Goal: Use online tool/utility: Utilize a website feature to perform a specific function

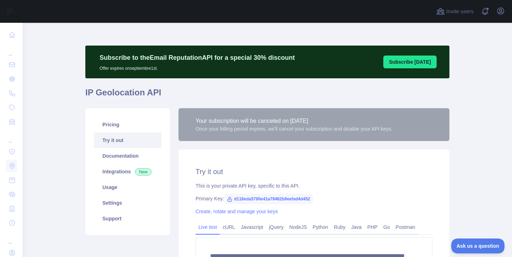
scroll to position [472, 0]
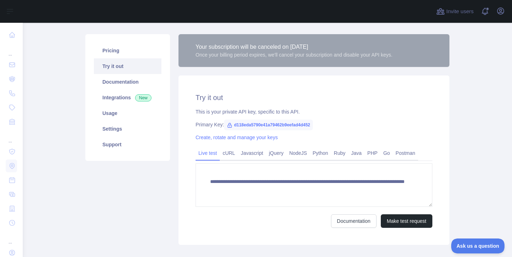
scroll to position [114, 0]
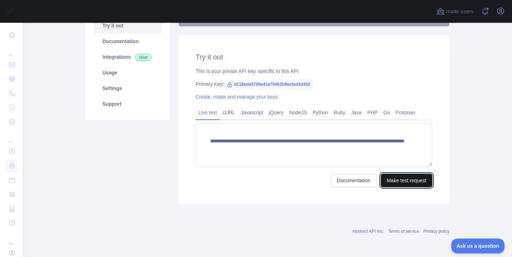
click at [395, 184] on button "Make test request" at bounding box center [407, 180] width 52 height 14
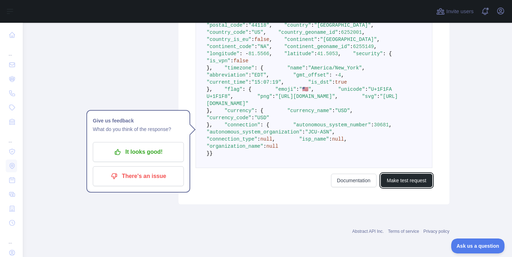
scroll to position [472, 0]
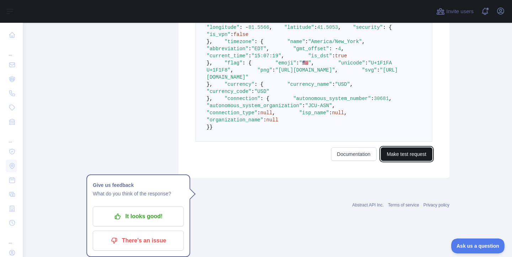
click at [408, 161] on button "Make test request" at bounding box center [407, 154] width 52 height 14
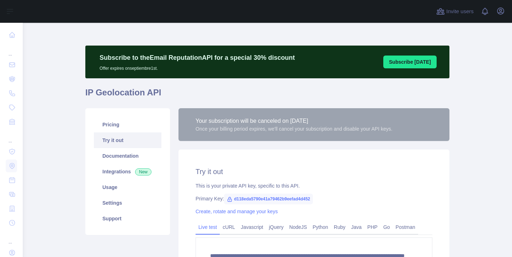
click at [52, 66] on main "**********" at bounding box center [267, 140] width 489 height 234
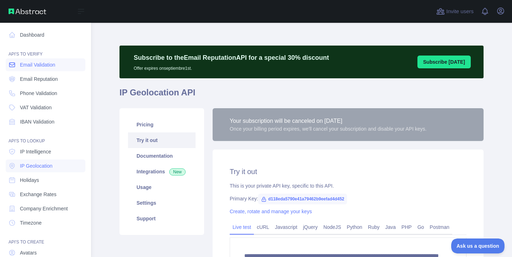
click at [25, 66] on span "Email Validation" at bounding box center [37, 64] width 35 height 7
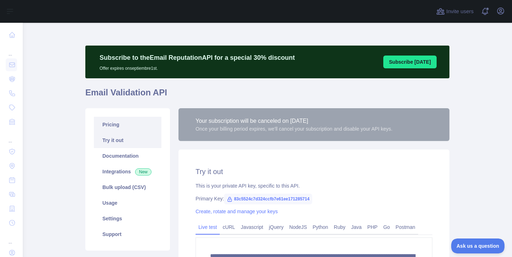
click at [124, 123] on link "Pricing" at bounding box center [128, 125] width 68 height 16
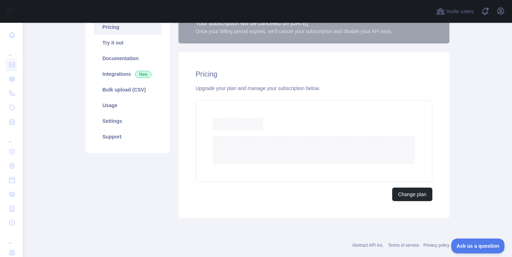
scroll to position [111, 0]
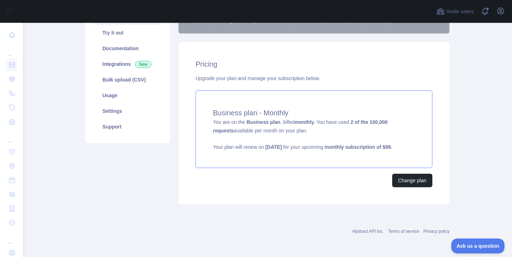
click at [338, 109] on h4 "Business plan - Monthly" at bounding box center [314, 113] width 202 height 10
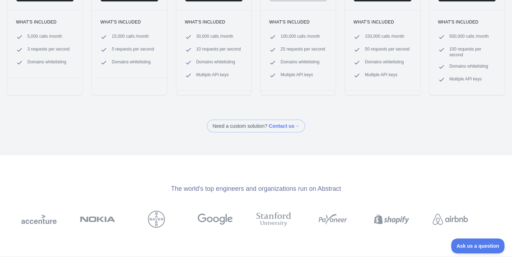
scroll to position [186, 0]
click at [283, 124] on span at bounding box center [256, 125] width 98 height 13
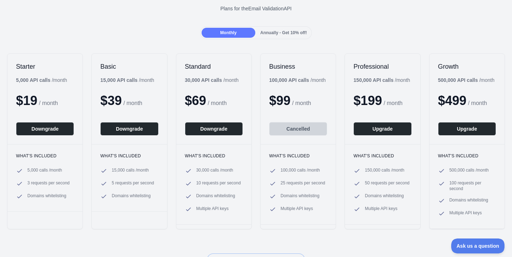
scroll to position [0, 0]
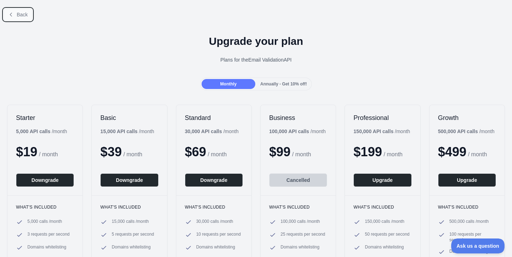
click at [18, 14] on span "Back" at bounding box center [22, 15] width 11 height 6
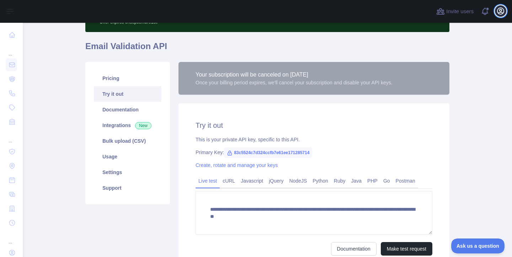
click at [502, 10] on icon "button" at bounding box center [500, 11] width 9 height 9
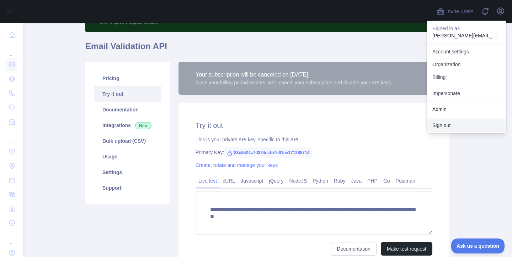
click at [451, 125] on button "Sign out" at bounding box center [467, 125] width 80 height 13
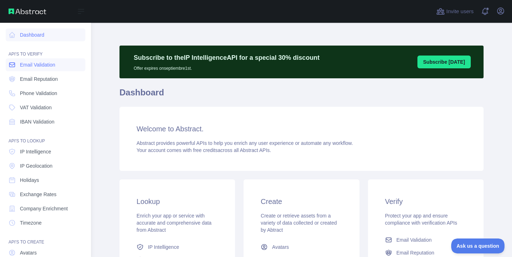
click at [31, 68] on span "Email Validation" at bounding box center [37, 64] width 35 height 7
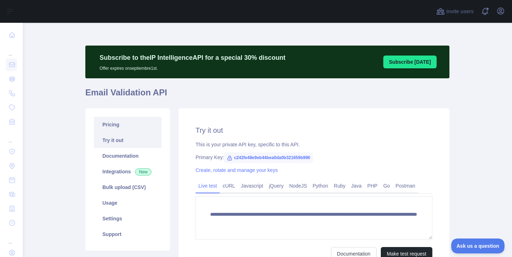
click at [143, 124] on link "Pricing" at bounding box center [128, 125] width 68 height 16
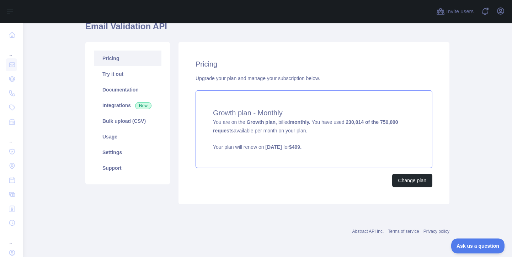
click at [286, 114] on h4 "Growth plan - Monthly" at bounding box center [314, 113] width 202 height 10
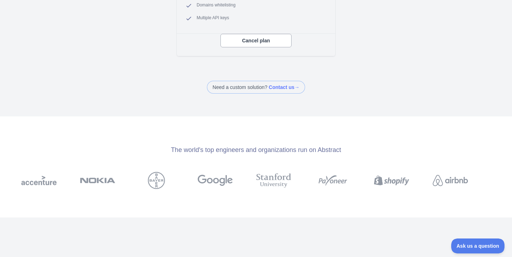
scroll to position [298, 0]
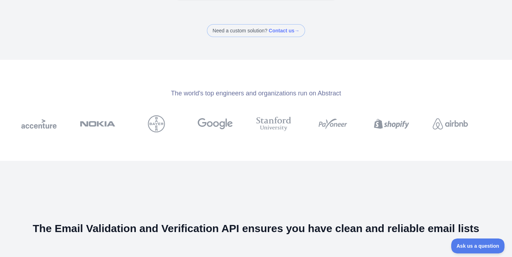
click at [278, 32] on span at bounding box center [256, 30] width 98 height 13
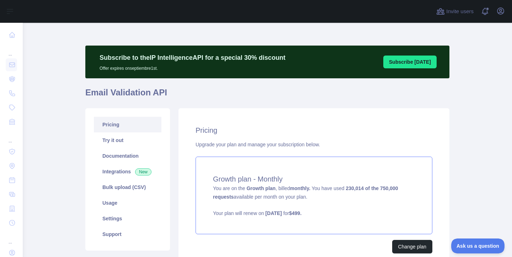
click at [256, 193] on div "Growth plan - Monthly You are on the Growth plan , billed monthly. You have use…" at bounding box center [314, 195] width 237 height 78
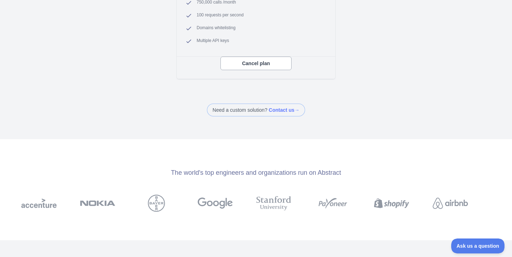
scroll to position [313, 0]
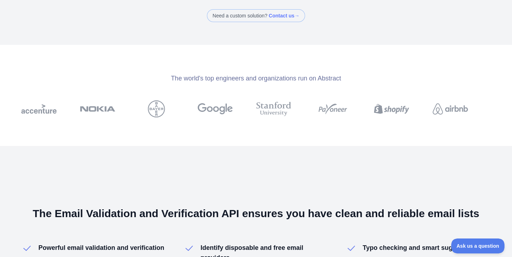
click at [278, 14] on span at bounding box center [256, 15] width 98 height 13
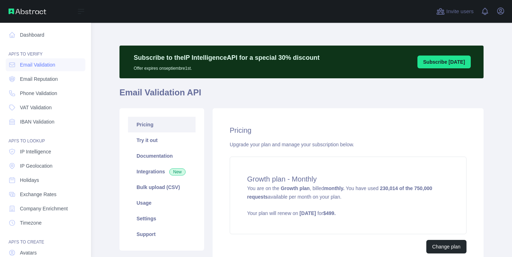
click at [45, 69] on link "Email Validation" at bounding box center [46, 64] width 80 height 13
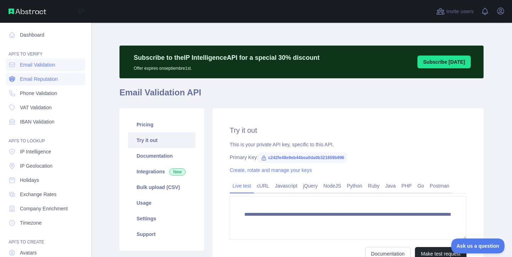
click at [39, 81] on span "Email Reputation" at bounding box center [39, 78] width 38 height 7
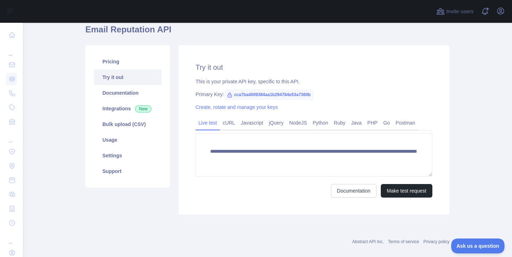
scroll to position [73, 0]
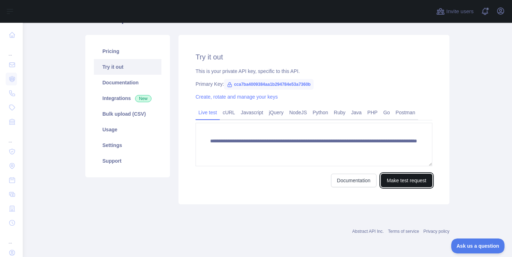
click at [400, 183] on button "Make test request" at bounding box center [407, 180] width 52 height 14
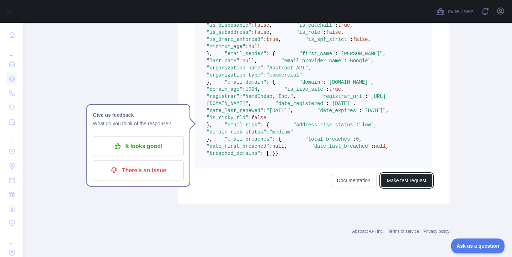
scroll to position [0, 0]
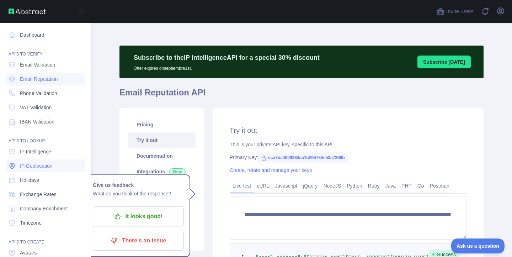
click at [38, 167] on span "IP Geolocation" at bounding box center [36, 165] width 33 height 7
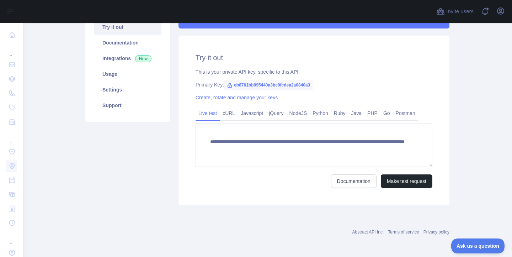
scroll to position [114, 0]
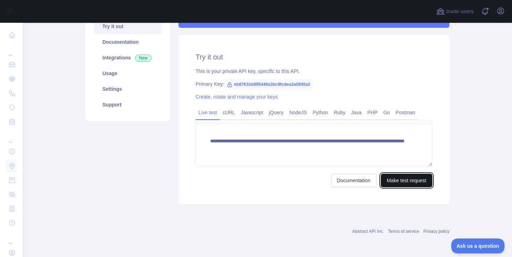
click at [402, 175] on button "Make test request" at bounding box center [407, 180] width 52 height 14
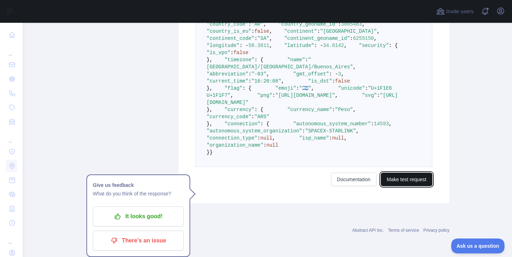
click at [416, 186] on button "Make test request" at bounding box center [407, 179] width 52 height 14
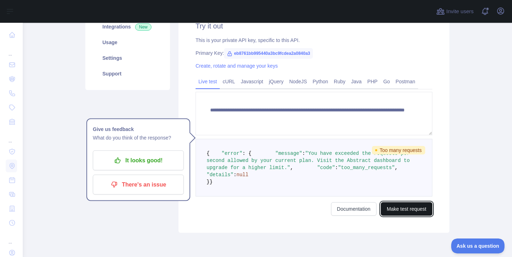
scroll to position [202, 0]
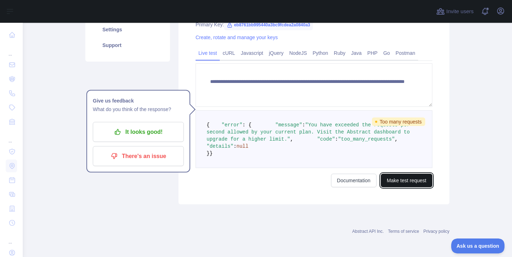
click at [410, 181] on button "Make test request" at bounding box center [407, 180] width 52 height 14
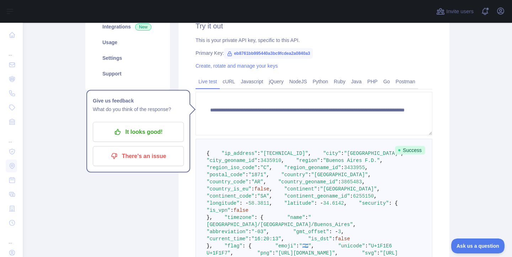
scroll to position [454, 0]
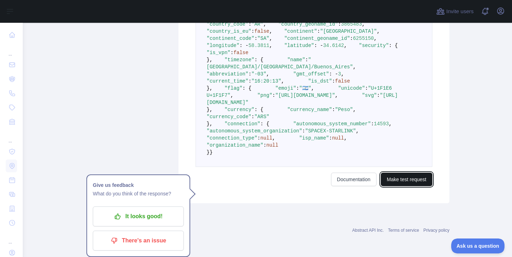
click at [406, 186] on button "Make test request" at bounding box center [407, 179] width 52 height 14
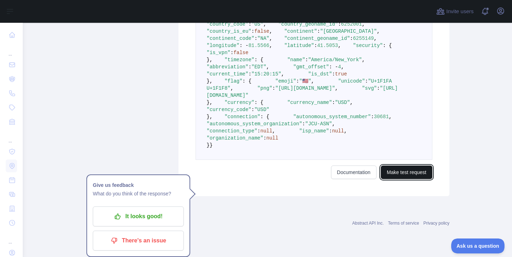
click at [406, 179] on button "Make test request" at bounding box center [407, 172] width 52 height 14
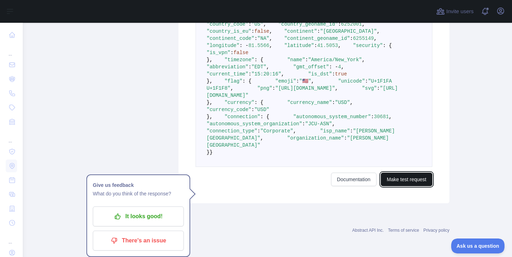
click at [406, 186] on button "Make test request" at bounding box center [407, 179] width 52 height 14
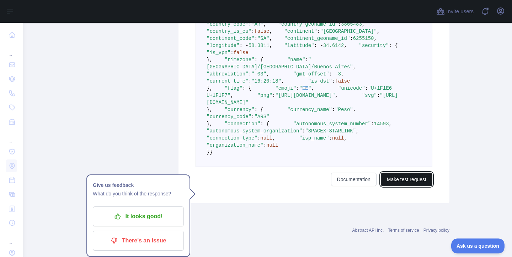
click at [406, 186] on button "Make test request" at bounding box center [407, 179] width 52 height 14
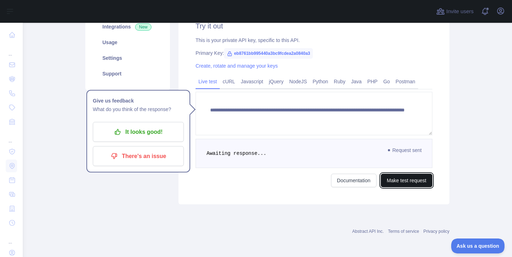
scroll to position [202, 0]
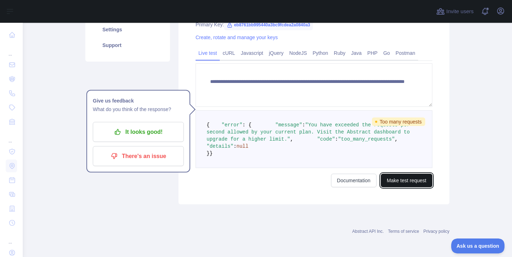
click at [389, 173] on button "Make test request" at bounding box center [407, 180] width 52 height 14
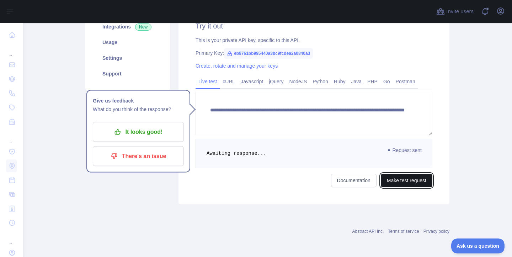
scroll to position [454, 0]
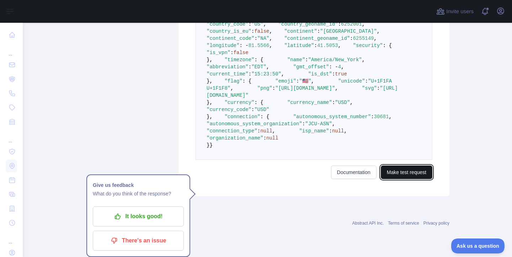
click at [394, 179] on button "Make test request" at bounding box center [407, 172] width 52 height 14
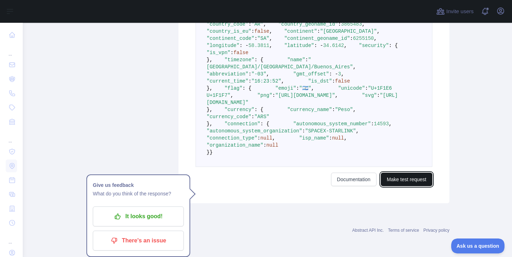
click at [394, 186] on button "Make test request" at bounding box center [407, 179] width 52 height 14
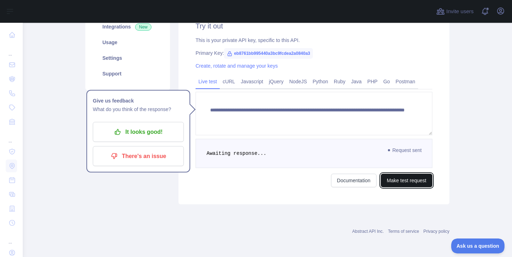
scroll to position [202, 0]
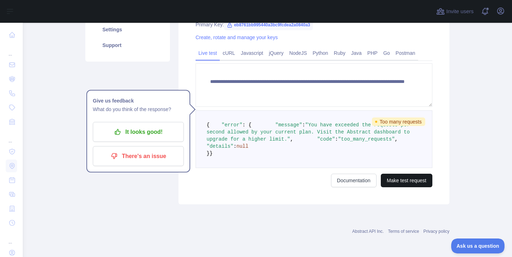
click at [394, 193] on div "**********" at bounding box center [313, 89] width 271 height 229
click at [396, 182] on button "Make test request" at bounding box center [407, 180] width 52 height 14
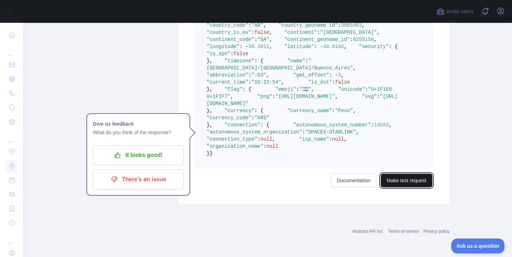
scroll to position [434, 0]
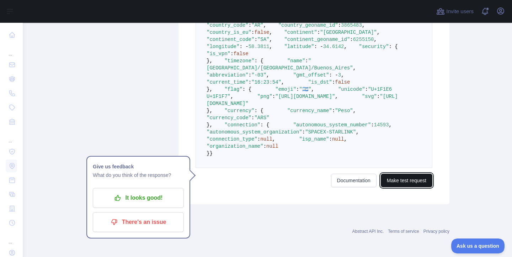
click at [408, 187] on button "Make test request" at bounding box center [407, 180] width 52 height 14
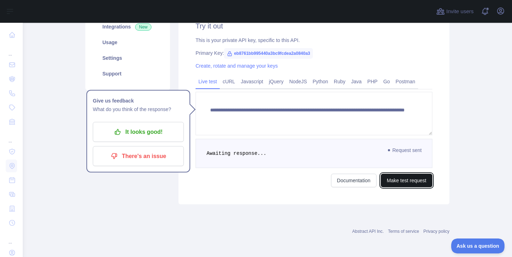
scroll to position [202, 0]
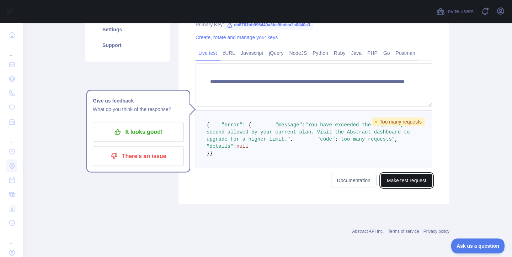
click at [408, 174] on button "Make test request" at bounding box center [407, 180] width 52 height 14
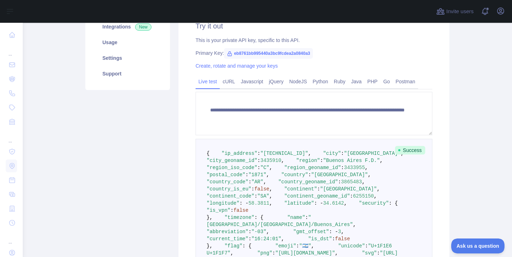
scroll to position [434, 0]
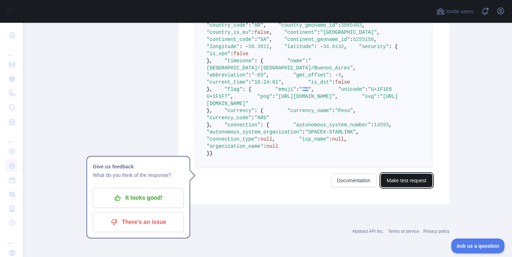
click at [396, 187] on button "Make test request" at bounding box center [407, 180] width 52 height 14
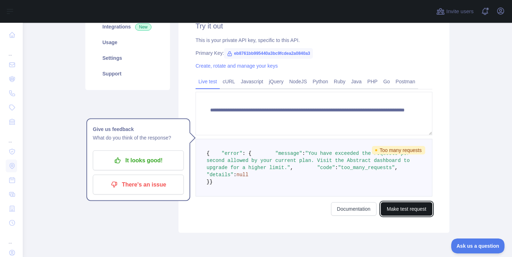
scroll to position [202, 0]
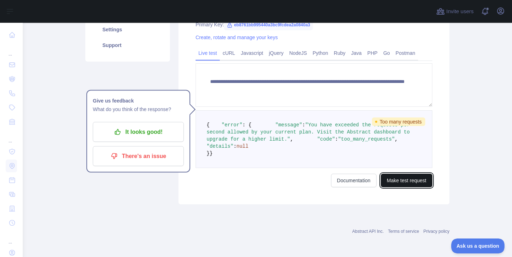
click at [400, 174] on button "Make test request" at bounding box center [407, 180] width 52 height 14
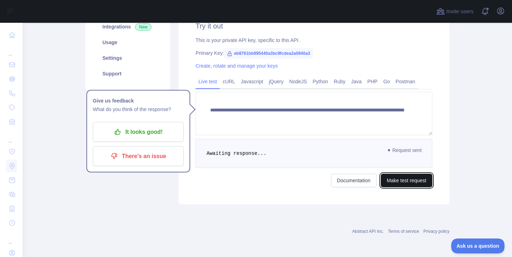
scroll to position [434, 0]
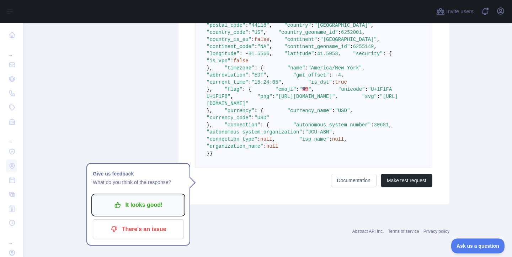
click at [153, 199] on p "It looks good!" at bounding box center [138, 205] width 80 height 12
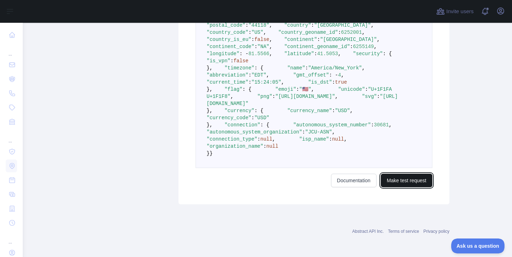
click at [412, 187] on button "Make test request" at bounding box center [407, 180] width 52 height 14
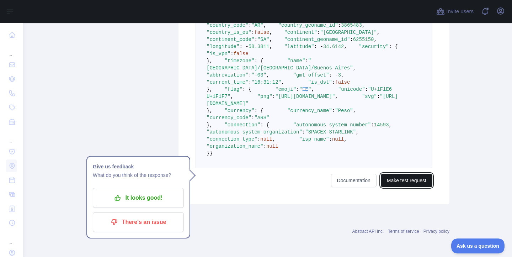
click at [406, 187] on button "Make test request" at bounding box center [407, 180] width 52 height 14
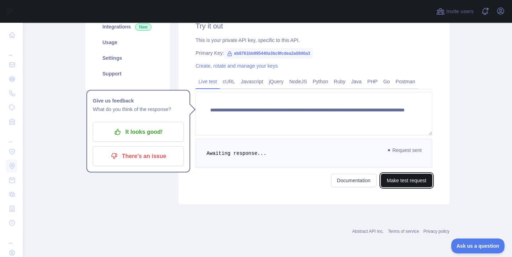
scroll to position [202, 0]
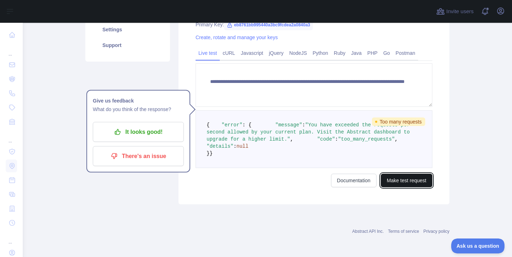
click at [407, 183] on button "Make test request" at bounding box center [407, 180] width 52 height 14
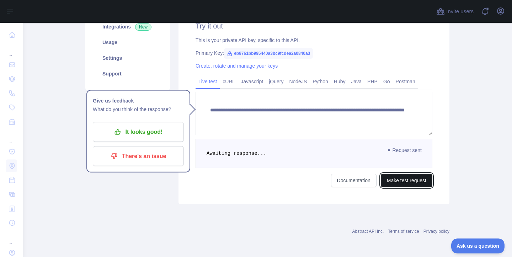
scroll to position [434, 0]
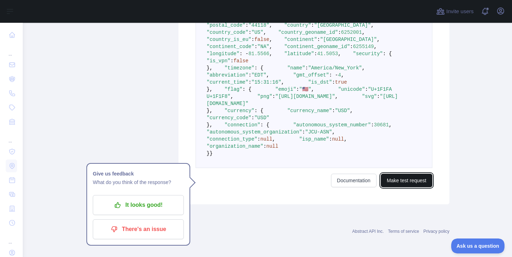
click at [397, 187] on button "Make test request" at bounding box center [407, 180] width 52 height 14
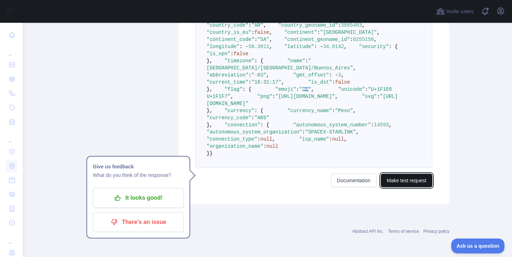
click at [397, 187] on button "Make test request" at bounding box center [407, 180] width 52 height 14
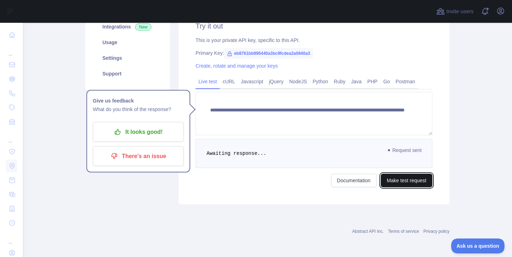
scroll to position [202, 0]
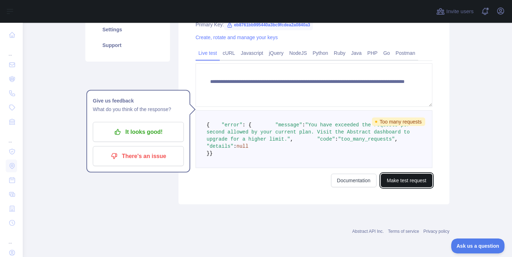
click at [401, 184] on button "Make test request" at bounding box center [407, 180] width 52 height 14
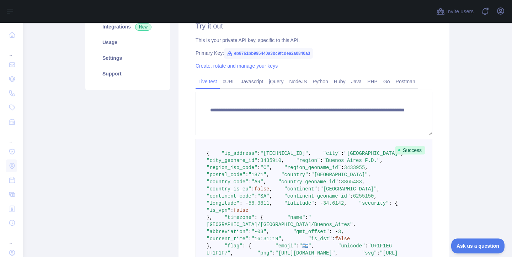
scroll to position [434, 0]
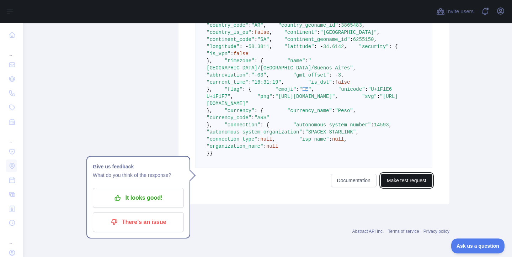
click at [399, 187] on button "Make test request" at bounding box center [407, 180] width 52 height 14
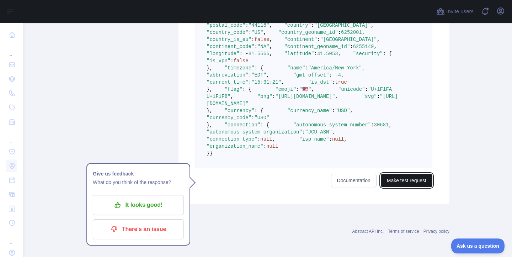
click at [399, 187] on button "Make test request" at bounding box center [407, 180] width 52 height 14
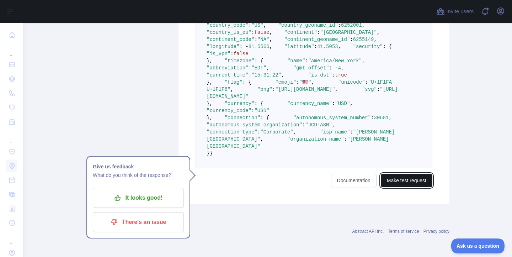
click at [397, 187] on button "Make test request" at bounding box center [407, 180] width 52 height 14
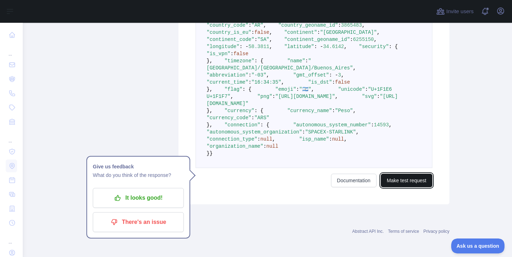
click at [399, 187] on button "Make test request" at bounding box center [407, 180] width 52 height 14
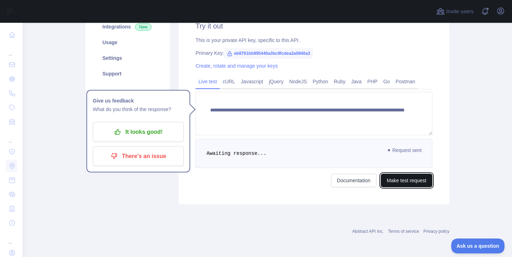
scroll to position [202, 0]
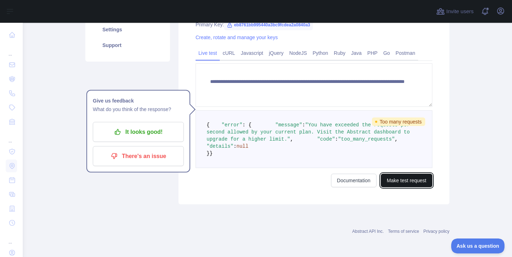
click at [407, 179] on button "Make test request" at bounding box center [407, 180] width 52 height 14
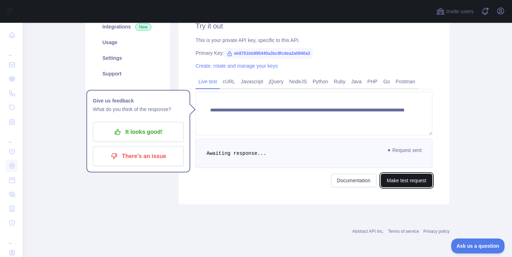
scroll to position [434, 0]
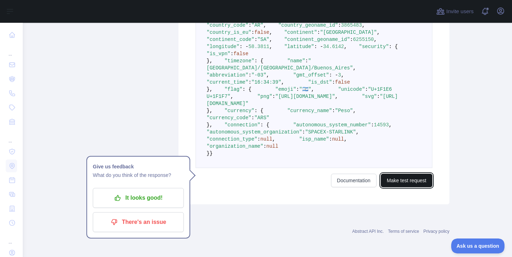
click at [404, 187] on button "Make test request" at bounding box center [407, 180] width 52 height 14
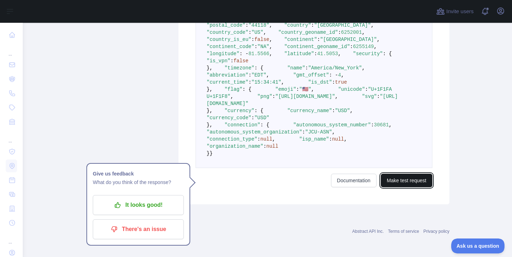
click at [404, 187] on button "Make test request" at bounding box center [407, 180] width 52 height 14
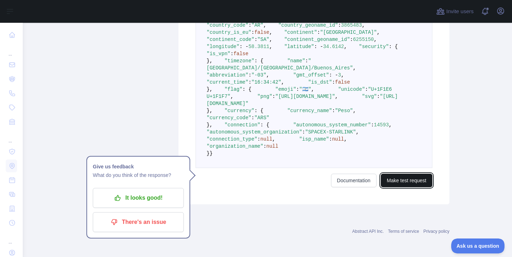
click at [404, 187] on button "Make test request" at bounding box center [407, 180] width 52 height 14
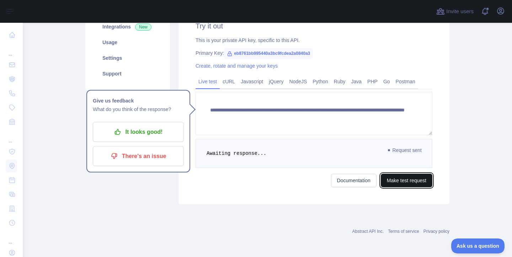
scroll to position [202, 0]
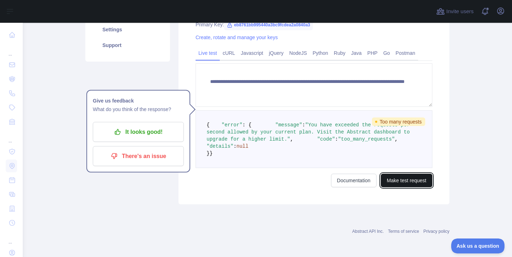
click at [405, 181] on button "Make test request" at bounding box center [407, 180] width 52 height 14
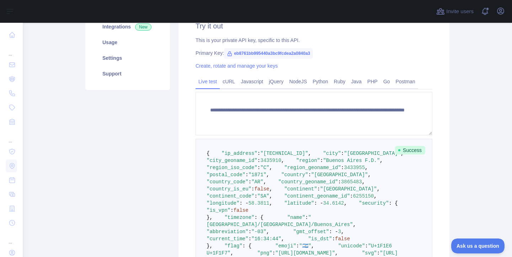
scroll to position [434, 0]
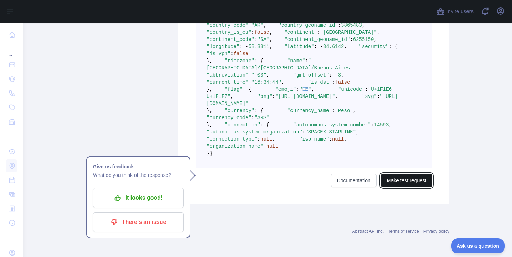
click at [405, 187] on button "Make test request" at bounding box center [407, 180] width 52 height 14
click at [407, 187] on button "Make test request" at bounding box center [407, 180] width 52 height 14
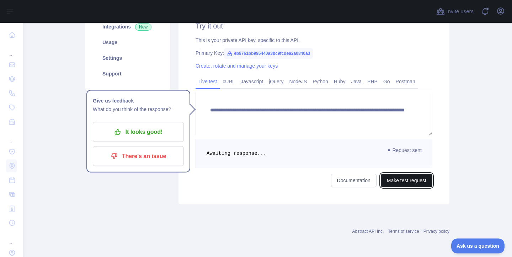
scroll to position [202, 0]
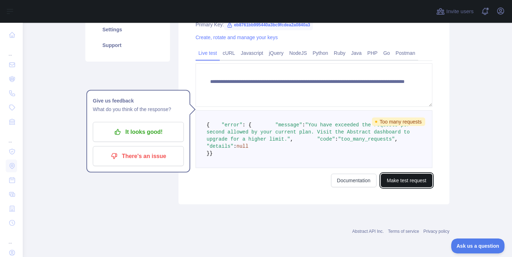
click at [401, 181] on button "Make test request" at bounding box center [407, 180] width 52 height 14
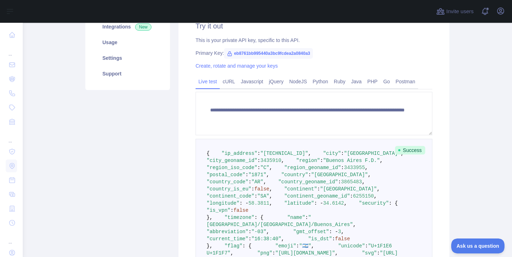
scroll to position [434, 0]
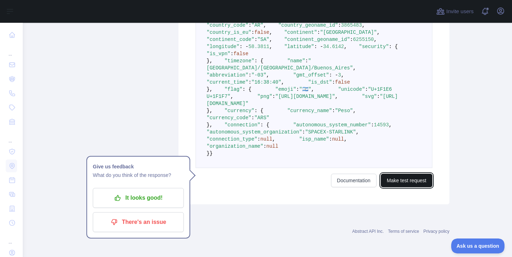
click at [406, 187] on button "Make test request" at bounding box center [407, 180] width 52 height 14
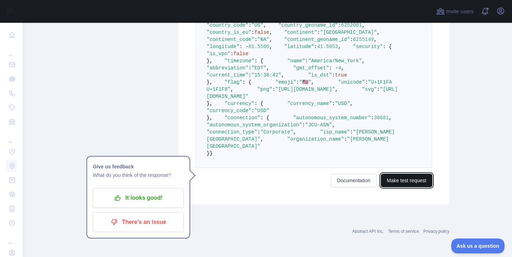
click at [406, 187] on button "Make test request" at bounding box center [407, 180] width 52 height 14
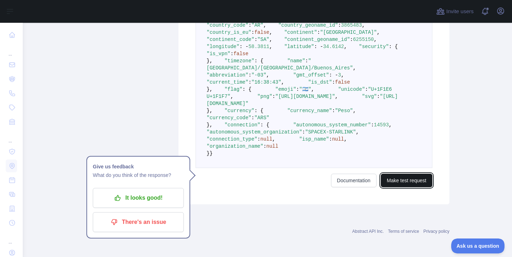
click at [406, 187] on button "Make test request" at bounding box center [407, 180] width 52 height 14
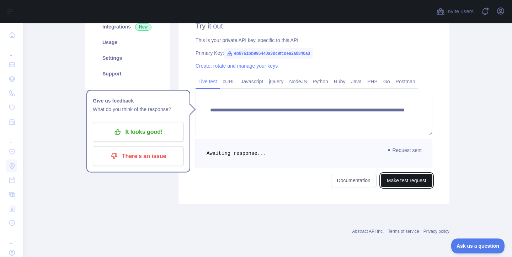
scroll to position [202, 0]
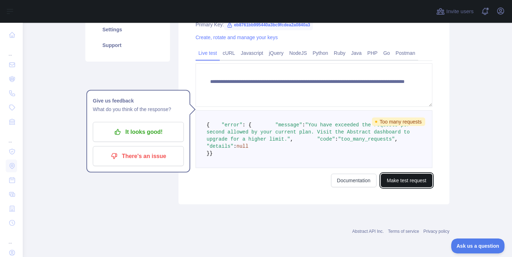
click at [401, 183] on button "Make test request" at bounding box center [407, 180] width 52 height 14
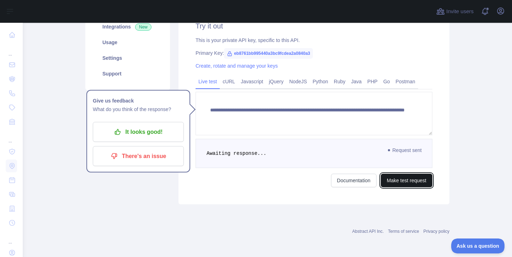
scroll to position [434, 0]
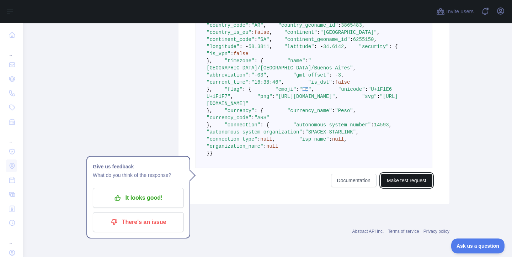
click at [407, 187] on button "Make test request" at bounding box center [407, 180] width 52 height 14
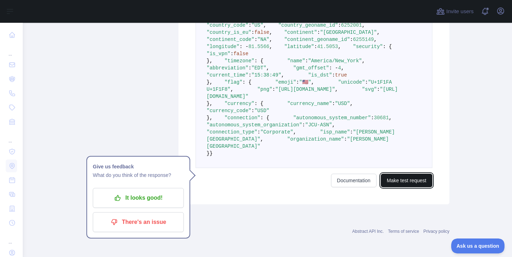
click at [407, 187] on button "Make test request" at bounding box center [407, 180] width 52 height 14
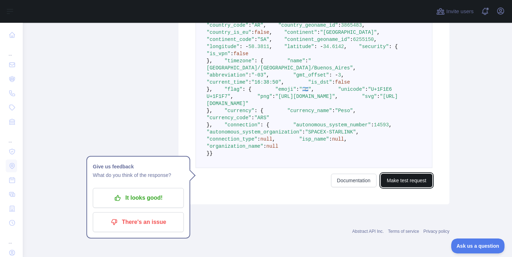
click at [402, 187] on button "Make test request" at bounding box center [407, 180] width 52 height 14
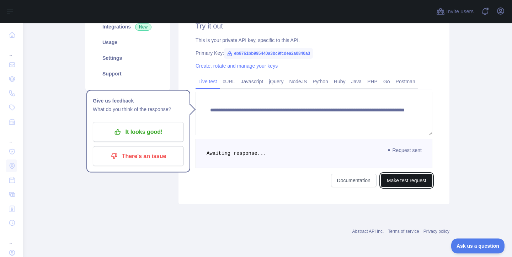
scroll to position [202, 0]
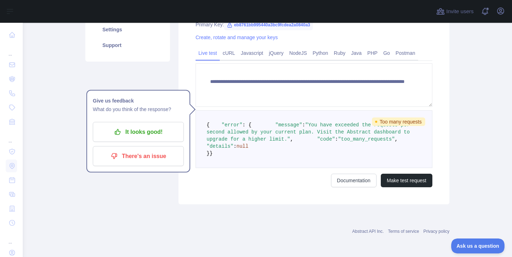
click at [406, 189] on div "**********" at bounding box center [313, 89] width 271 height 229
click at [406, 174] on button "Make test request" at bounding box center [407, 180] width 52 height 14
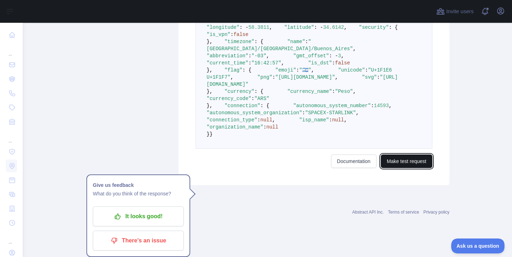
click at [412, 168] on button "Make test request" at bounding box center [407, 161] width 52 height 14
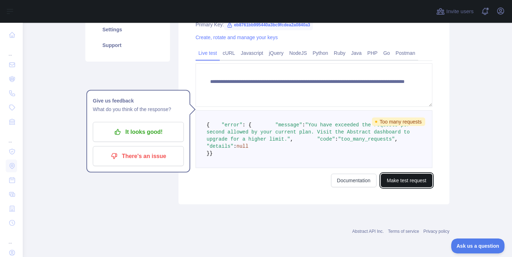
click at [412, 178] on button "Make test request" at bounding box center [407, 180] width 52 height 14
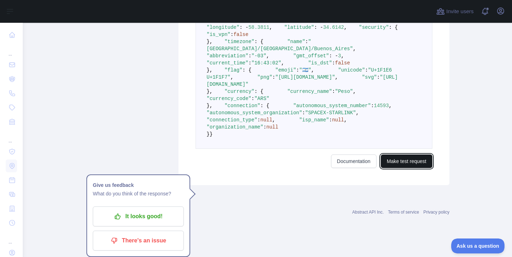
click at [412, 168] on button "Make test request" at bounding box center [407, 161] width 52 height 14
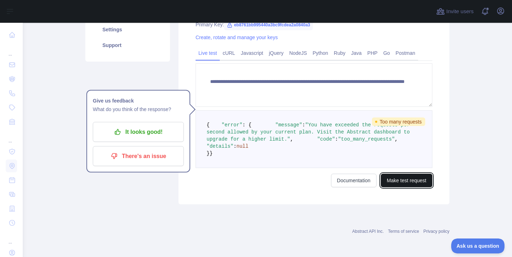
click at [412, 178] on button "Make test request" at bounding box center [407, 180] width 52 height 14
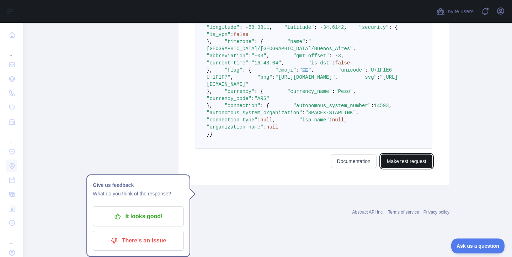
click at [412, 168] on button "Make test request" at bounding box center [407, 161] width 52 height 14
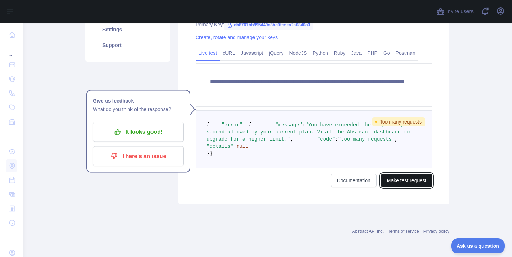
click at [412, 178] on button "Make test request" at bounding box center [407, 180] width 52 height 14
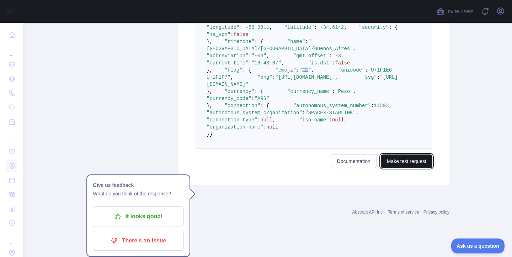
click at [412, 168] on button "Make test request" at bounding box center [407, 161] width 52 height 14
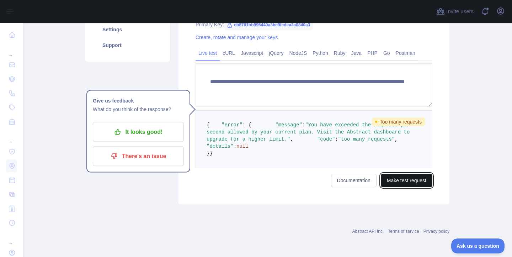
click at [412, 178] on button "Make test request" at bounding box center [407, 180] width 52 height 14
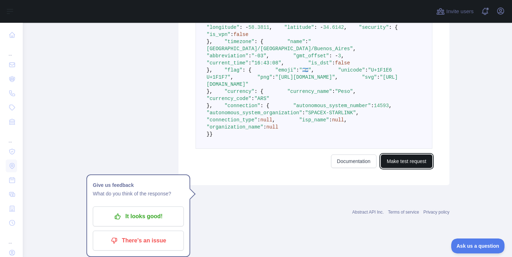
click at [412, 168] on button "Make test request" at bounding box center [407, 161] width 52 height 14
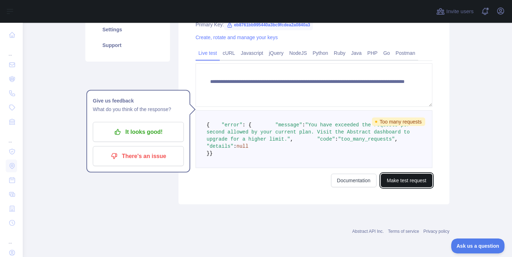
click at [412, 178] on button "Make test request" at bounding box center [407, 180] width 52 height 14
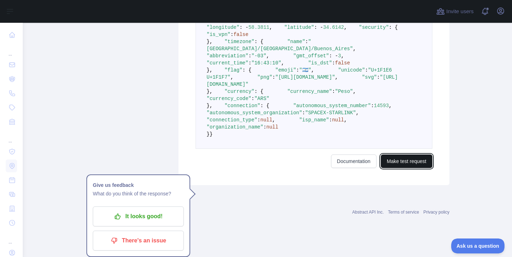
click at [412, 168] on button "Make test request" at bounding box center [407, 161] width 52 height 14
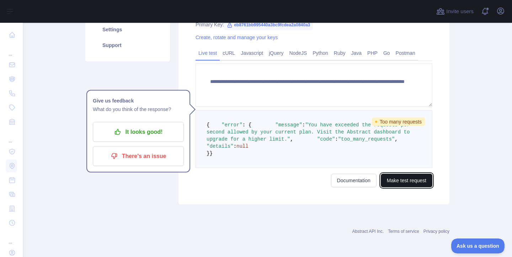
click at [412, 178] on button "Make test request" at bounding box center [407, 180] width 52 height 14
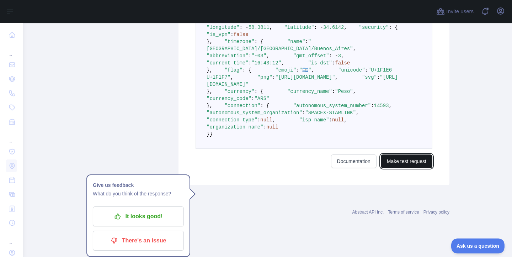
click at [412, 168] on button "Make test request" at bounding box center [407, 161] width 52 height 14
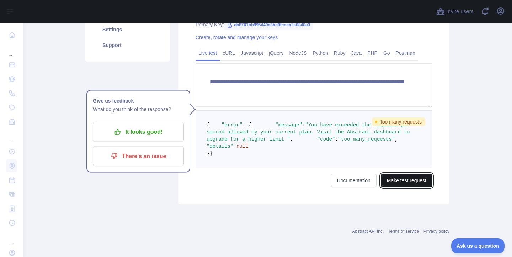
click at [412, 178] on button "Make test request" at bounding box center [407, 180] width 52 height 14
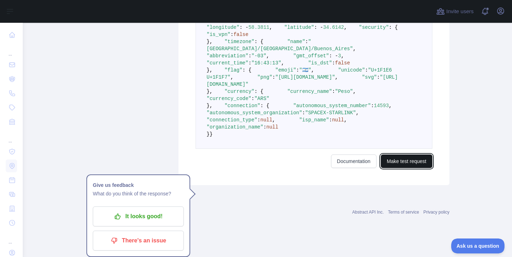
click at [412, 168] on button "Make test request" at bounding box center [407, 161] width 52 height 14
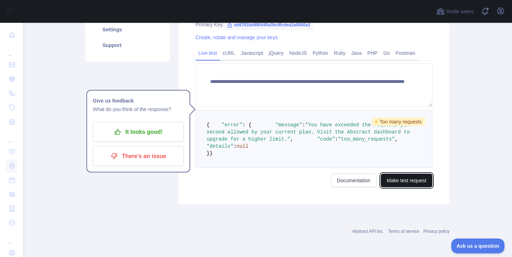
click at [412, 178] on button "Make test request" at bounding box center [407, 180] width 52 height 14
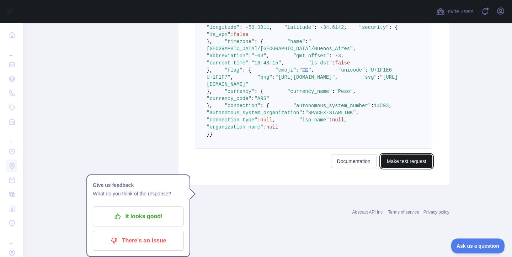
click at [412, 168] on button "Make test request" at bounding box center [407, 161] width 52 height 14
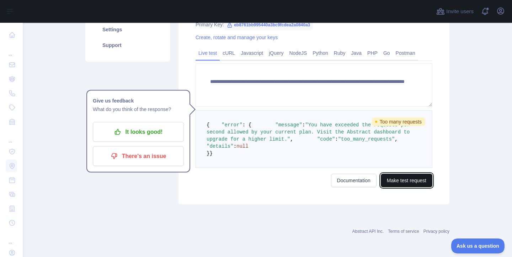
click at [405, 183] on button "Make test request" at bounding box center [407, 180] width 52 height 14
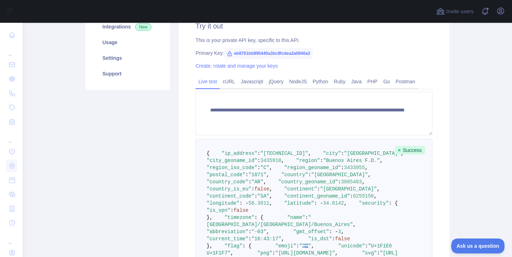
scroll to position [472, 0]
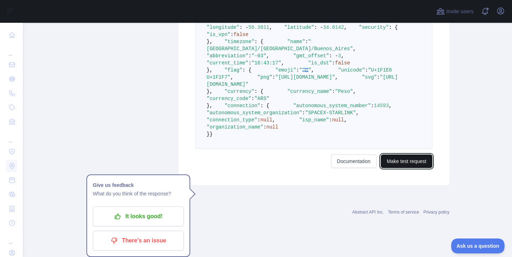
click at [390, 168] on button "Make test request" at bounding box center [407, 161] width 52 height 14
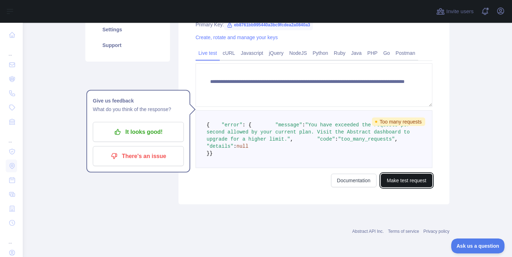
click at [390, 182] on button "Make test request" at bounding box center [407, 180] width 52 height 14
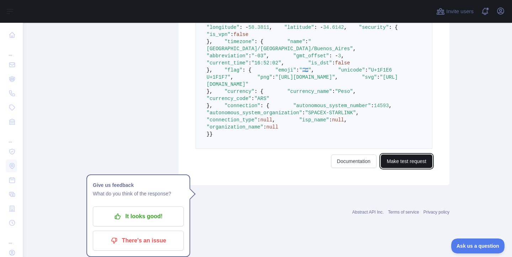
click at [390, 168] on button "Make test request" at bounding box center [407, 161] width 52 height 14
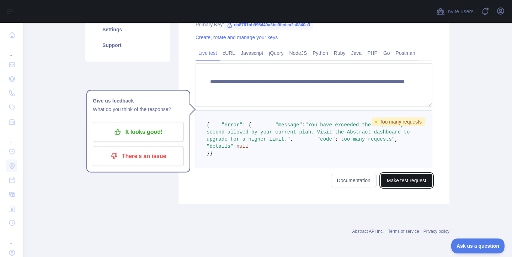
click at [390, 182] on button "Make test request" at bounding box center [407, 180] width 52 height 14
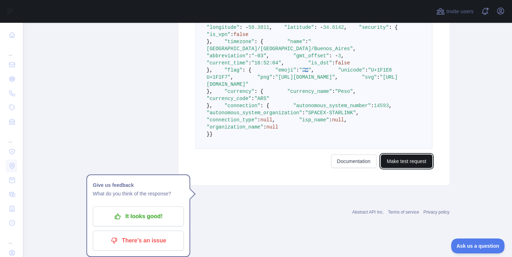
click at [390, 168] on button "Make test request" at bounding box center [407, 161] width 52 height 14
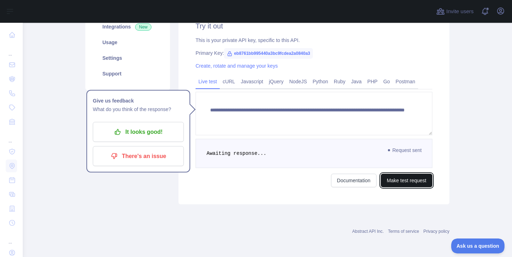
scroll to position [202, 0]
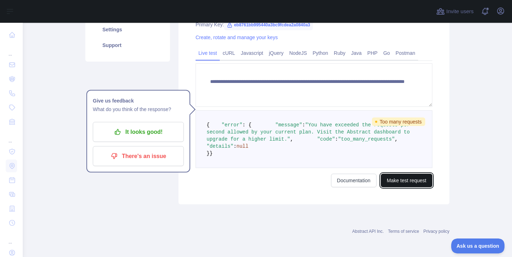
click at [392, 176] on button "Make test request" at bounding box center [407, 180] width 52 height 14
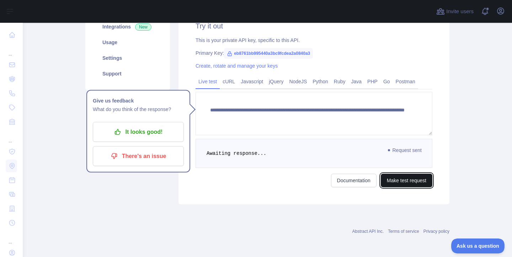
scroll to position [472, 0]
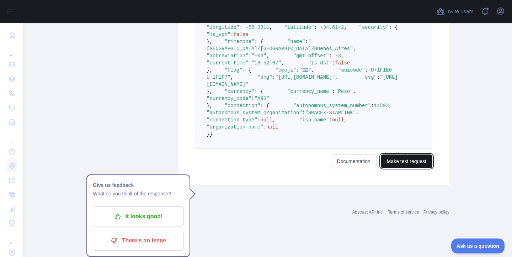
click at [402, 168] on button "Make test request" at bounding box center [407, 161] width 52 height 14
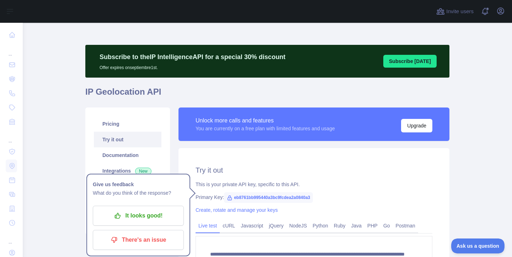
scroll to position [0, 0]
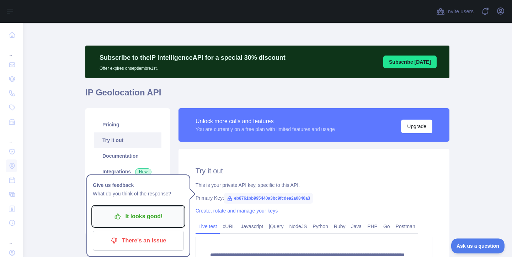
click at [124, 218] on p "It looks good!" at bounding box center [138, 216] width 80 height 12
